Goal: Find specific page/section: Find specific page/section

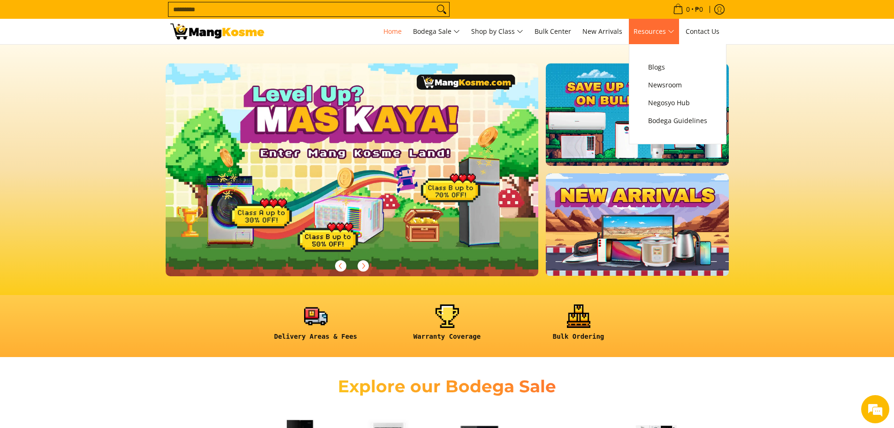
click at [651, 33] on span "Resources" at bounding box center [654, 32] width 41 height 12
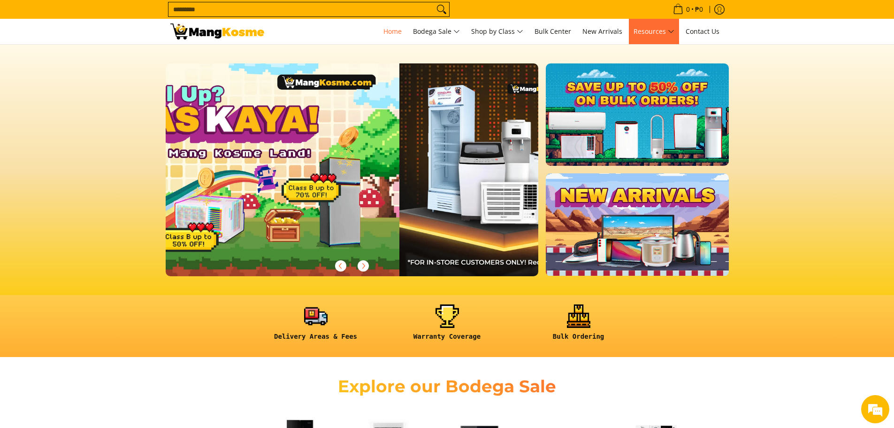
scroll to position [0, 373]
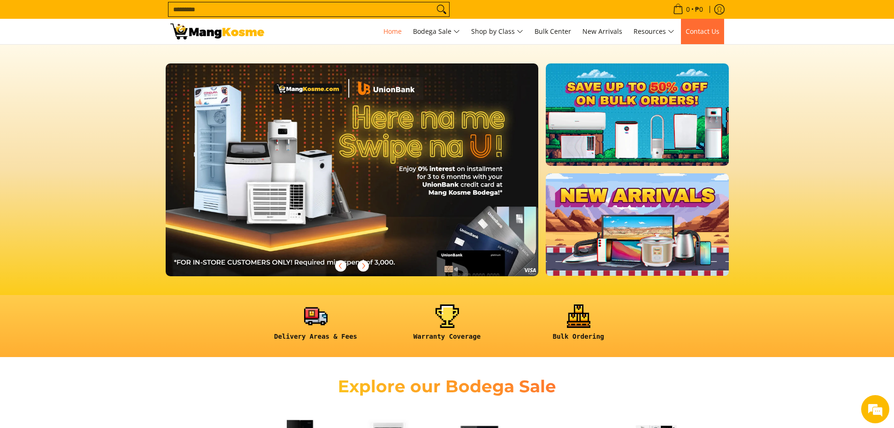
click at [710, 40] on link "Contact Us" at bounding box center [702, 31] width 43 height 25
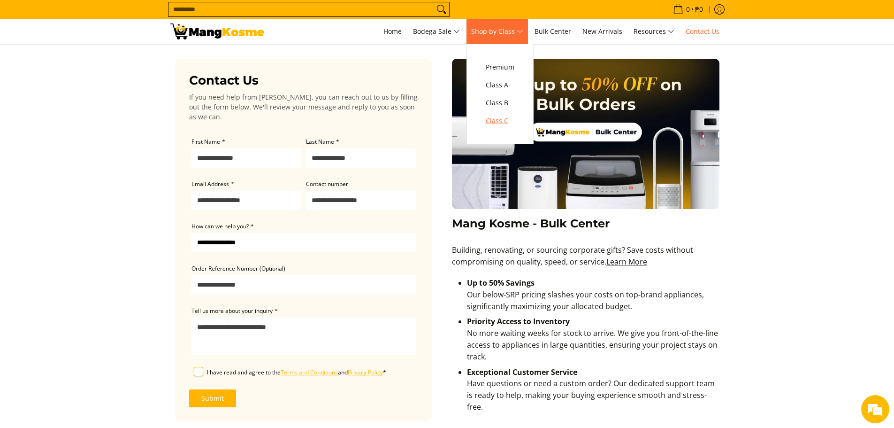
click at [510, 113] on link "Class C" at bounding box center [500, 121] width 38 height 18
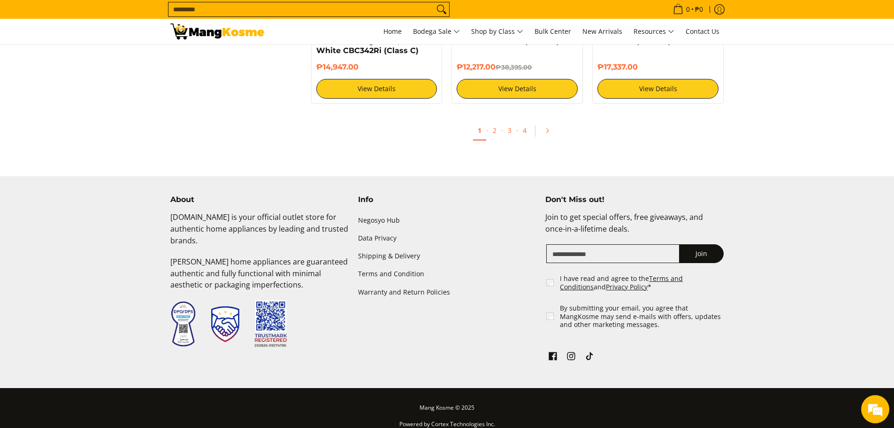
scroll to position [1972, 0]
